Goal: Task Accomplishment & Management: Use online tool/utility

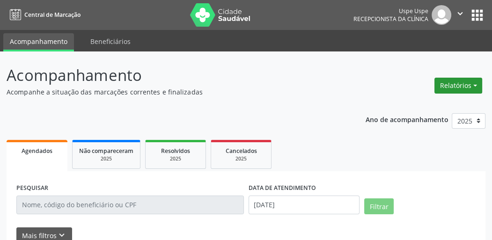
click at [464, 86] on button "Relatórios" at bounding box center [459, 86] width 48 height 16
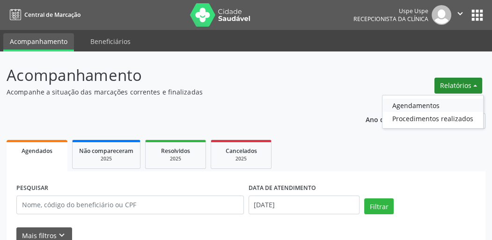
click at [415, 105] on link "Agendamentos" at bounding box center [433, 105] width 101 height 13
select select "7"
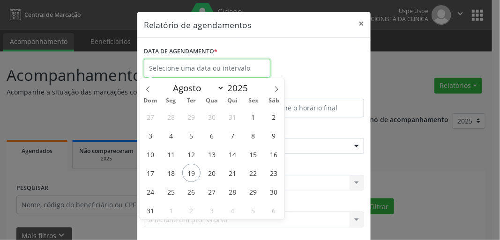
click at [235, 65] on input "text" at bounding box center [207, 68] width 127 height 19
click at [190, 155] on span "12" at bounding box center [191, 154] width 18 height 18
type input "[DATE]"
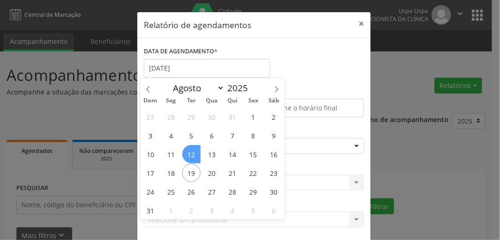
click at [190, 155] on span "12" at bounding box center [191, 154] width 18 height 18
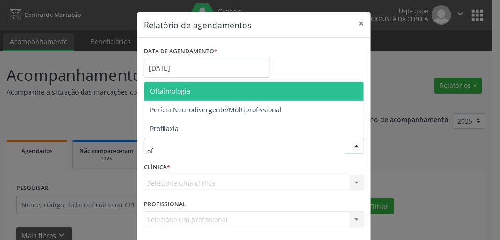
type input "oft"
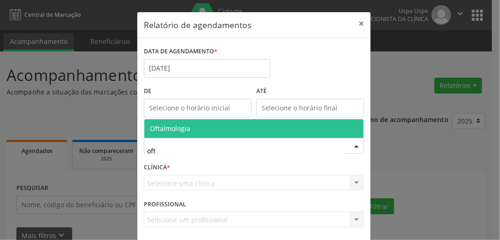
click at [170, 131] on span "Oftalmologia" at bounding box center [170, 128] width 40 height 9
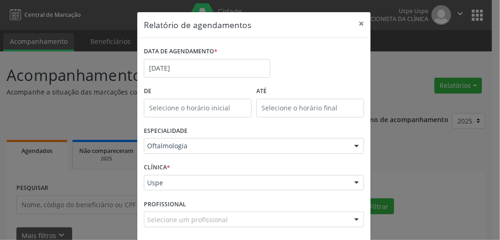
scroll to position [41, 0]
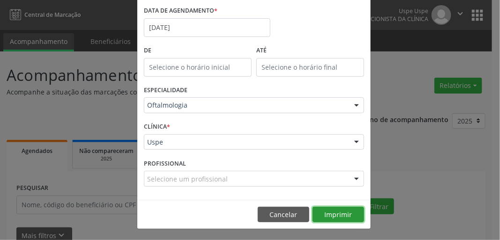
click at [347, 217] on button "Imprimir" at bounding box center [339, 215] width 52 height 16
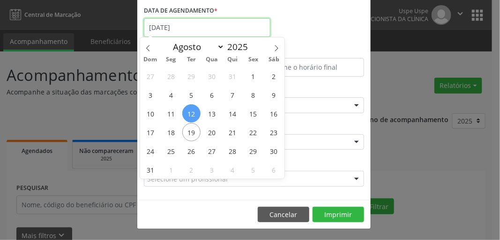
click at [187, 32] on input "[DATE]" at bounding box center [207, 27] width 127 height 19
click at [194, 135] on span "19" at bounding box center [191, 132] width 18 height 18
type input "[DATE]"
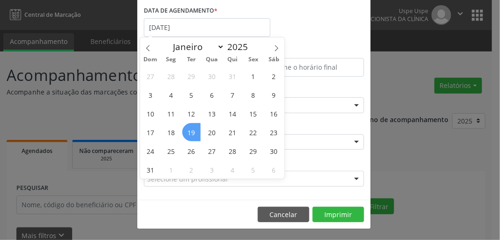
click at [194, 135] on span "19" at bounding box center [191, 132] width 18 height 18
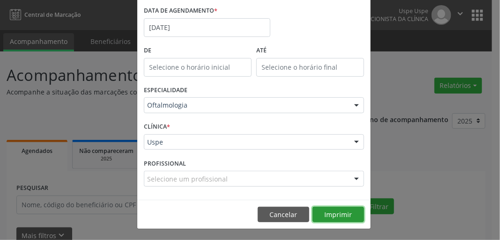
click at [344, 213] on button "Imprimir" at bounding box center [339, 215] width 52 height 16
